Goal: Task Accomplishment & Management: Manage account settings

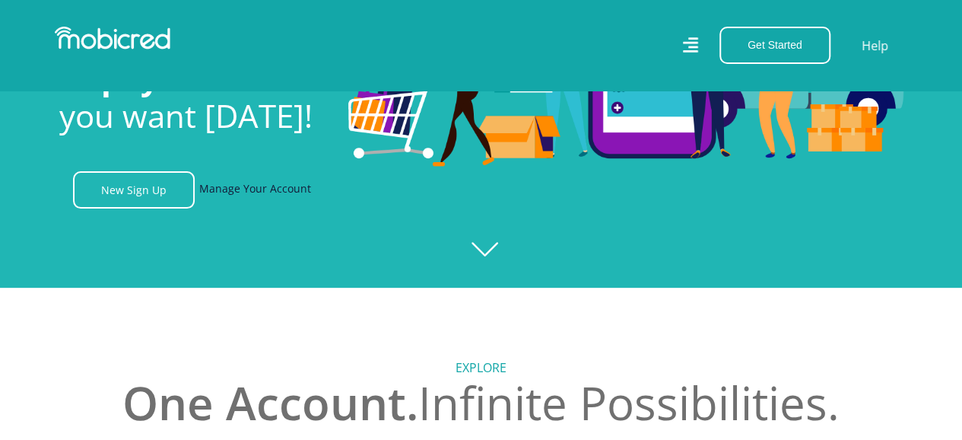
scroll to position [0, 1890]
click at [275, 189] on link "Manage Your Account" at bounding box center [255, 189] width 112 height 37
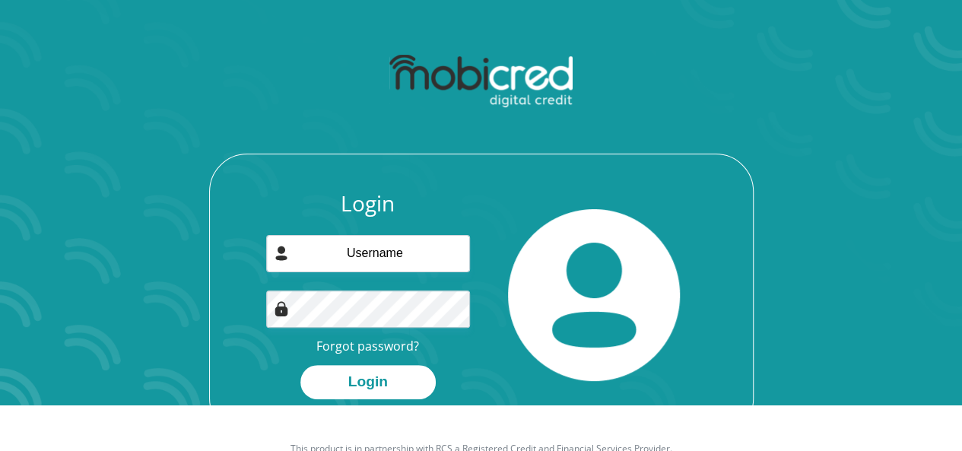
scroll to position [76, 0]
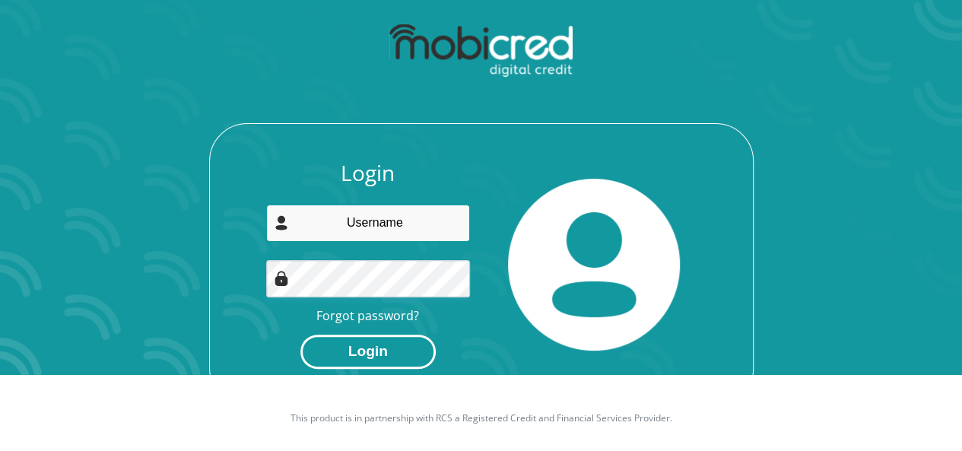
type input "nadine.gillies@gmail.com"
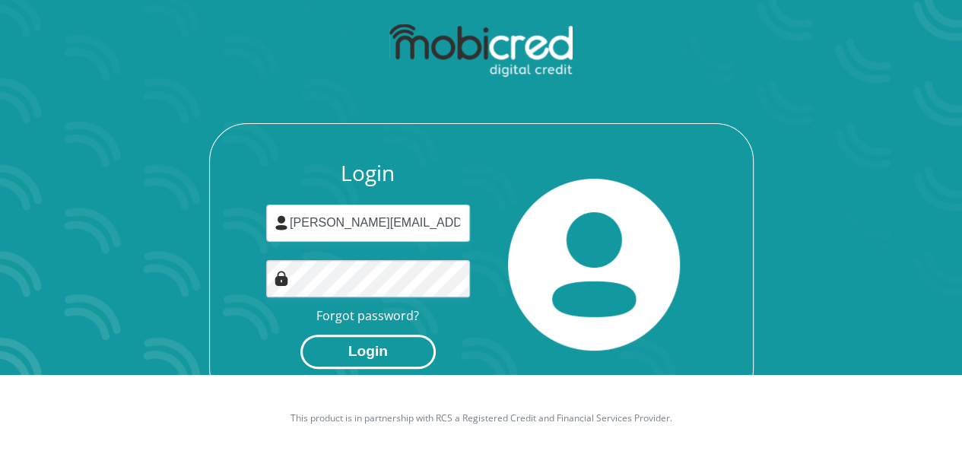
click at [389, 342] on button "Login" at bounding box center [368, 352] width 135 height 34
